Goal: Navigation & Orientation: Find specific page/section

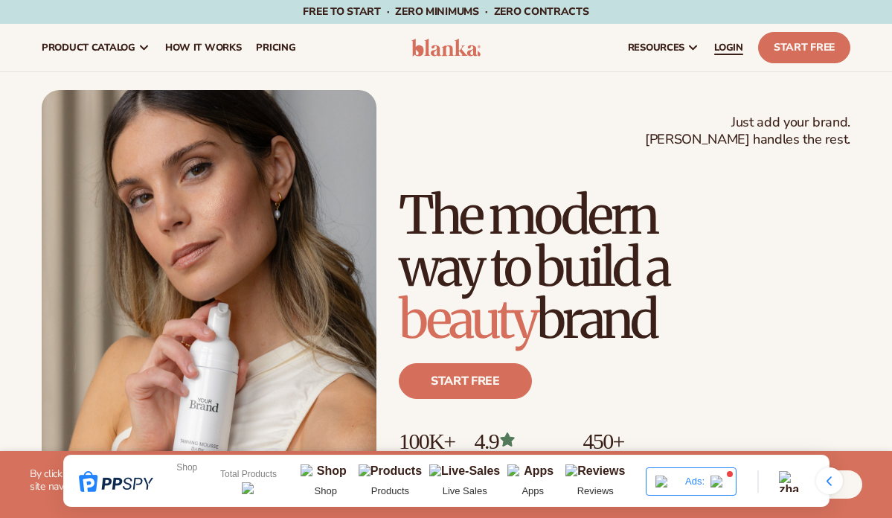
click at [735, 43] on span "LOGIN" at bounding box center [728, 48] width 29 height 12
